Goal: Navigation & Orientation: Go to known website

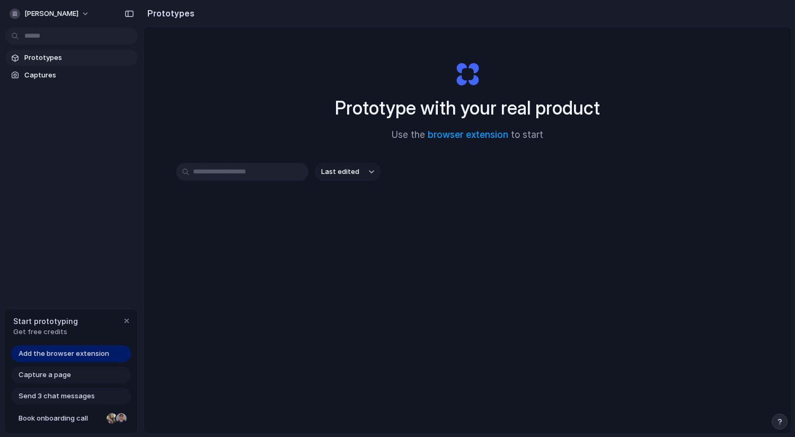
click at [267, 178] on input "text" at bounding box center [242, 172] width 133 height 18
click at [391, 188] on div "Last edited" at bounding box center [467, 209] width 583 height 93
click at [438, 135] on link "browser extension" at bounding box center [468, 134] width 81 height 11
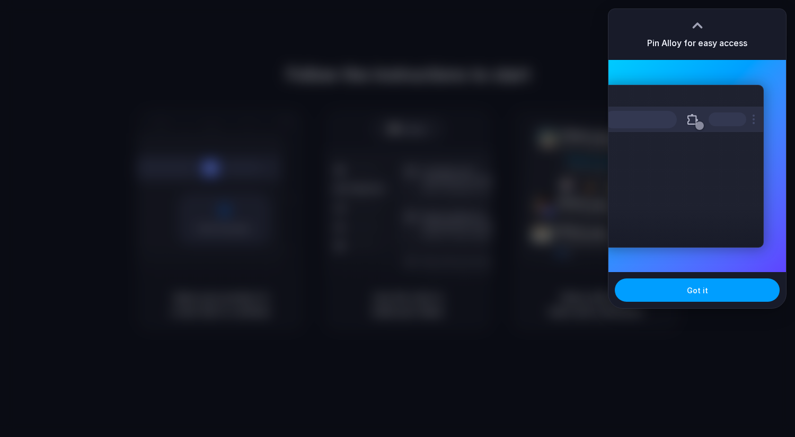
click at [676, 282] on button "Got it" at bounding box center [697, 289] width 165 height 23
